Goal: Transaction & Acquisition: Download file/media

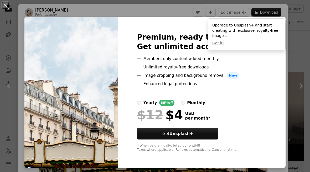
scroll to position [340, 0]
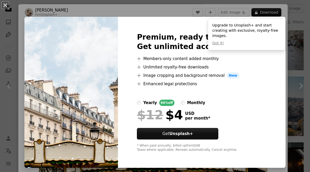
click at [279, 15] on div "An X shape Premium, ready to use images. Get unlimited access. A plus sign Memb…" at bounding box center [155, 86] width 310 height 172
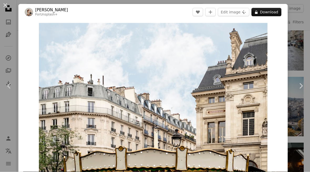
scroll to position [340, 0]
click at [298, 22] on div "An X shape Chevron left Chevron right [PERSON_NAME] For Unsplash+ A heart A plu…" at bounding box center [155, 86] width 310 height 172
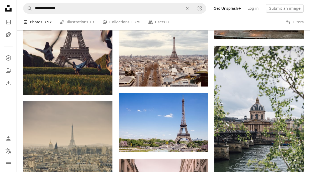
scroll to position [575, 0]
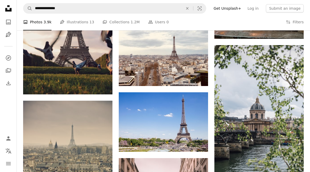
click at [154, 113] on img at bounding box center [163, 122] width 89 height 60
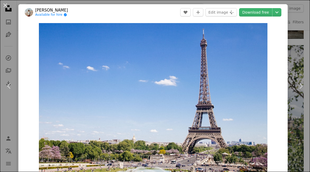
click at [267, 13] on link "Download free" at bounding box center [255, 12] width 33 height 8
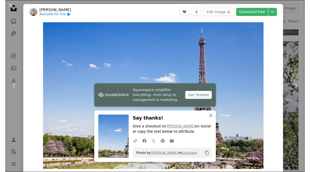
scroll to position [584, 0]
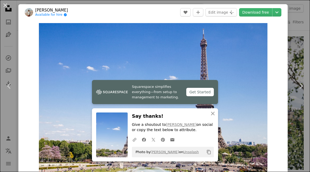
click at [295, 82] on link "Chevron right" at bounding box center [300, 86] width 18 height 50
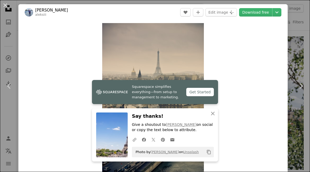
click at [8, 5] on button "An X shape" at bounding box center [5, 5] width 6 height 6
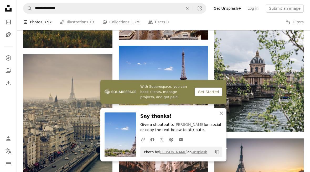
scroll to position [622, 0]
click at [225, 119] on button "An X shape Close" at bounding box center [221, 113] width 10 height 10
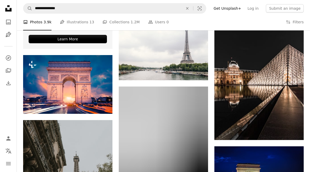
scroll to position [965, 0]
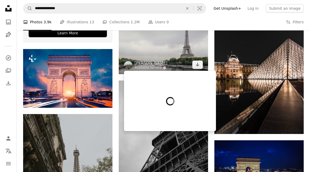
click at [167, 48] on img at bounding box center [163, 45] width 89 height 60
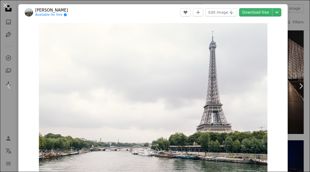
click at [264, 13] on link "Download free" at bounding box center [255, 12] width 33 height 8
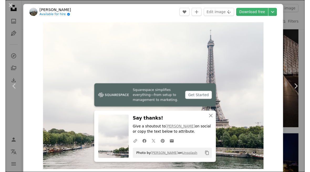
scroll to position [973, 0]
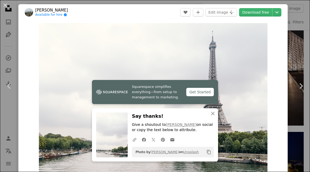
click at [6, 6] on button "An X shape" at bounding box center [5, 5] width 6 height 6
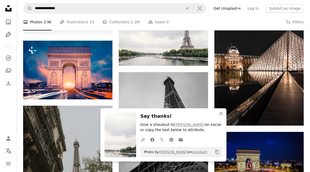
scroll to position [973, 0]
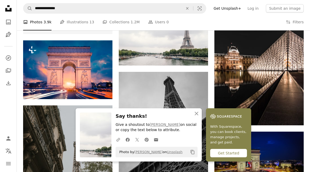
click at [195, 117] on icon "An X shape" at bounding box center [196, 113] width 6 height 6
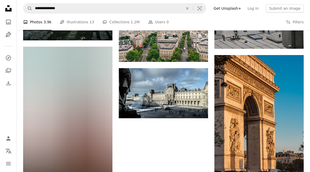
scroll to position [1238, 0]
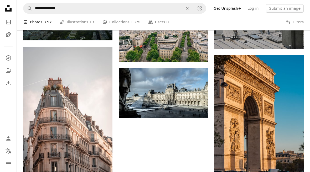
click at [164, 84] on img at bounding box center [163, 93] width 89 height 50
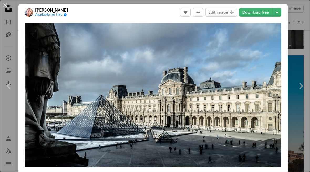
click at [267, 12] on link "Download free" at bounding box center [255, 12] width 33 height 8
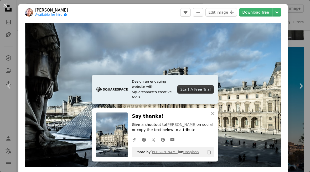
click at [212, 117] on icon "An X shape" at bounding box center [212, 113] width 6 height 6
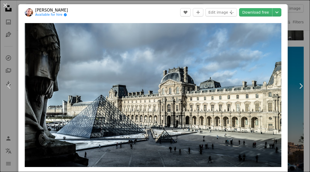
click at [6, 6] on button "An X shape" at bounding box center [5, 5] width 6 height 6
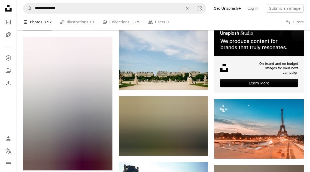
scroll to position [1611, 0]
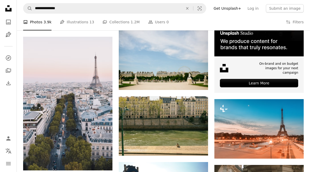
click at [180, 56] on img at bounding box center [163, 60] width 89 height 60
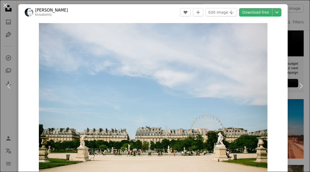
click at [8, 8] on button "An X shape" at bounding box center [5, 5] width 6 height 6
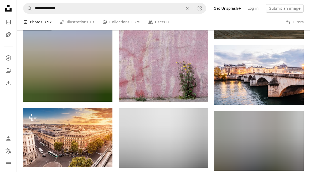
scroll to position [1868, 0]
